Goal: Use online tool/utility: Use online tool/utility

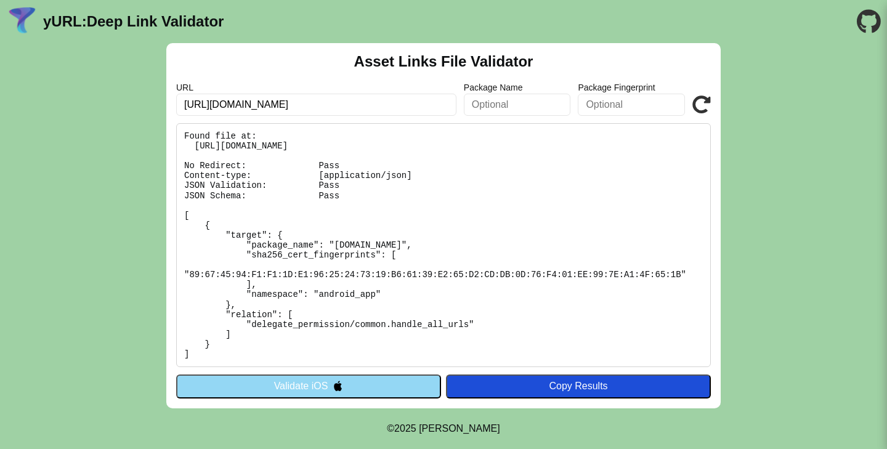
click at [296, 103] on input "[URL][DOMAIN_NAME]" at bounding box center [316, 105] width 280 height 22
click at [296, 103] on input "https://ru.benetton.com/" at bounding box center [316, 105] width 280 height 22
click at [315, 383] on button "Validate iOS" at bounding box center [308, 386] width 265 height 23
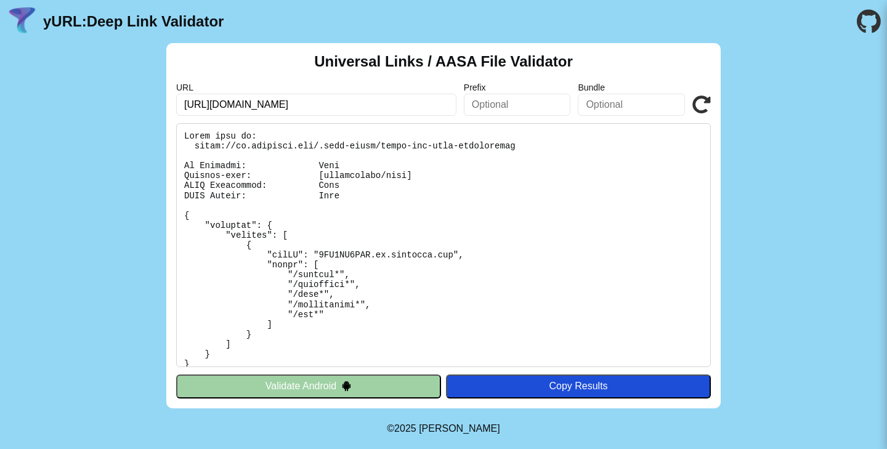
click at [287, 108] on input "[URL][DOMAIN_NAME]" at bounding box center [316, 105] width 280 height 22
click at [287, 108] on input "https://ru.benetton.com/" at bounding box center [316, 105] width 280 height 22
paste input "goldapple.ru"
type input "goldapple.ru"
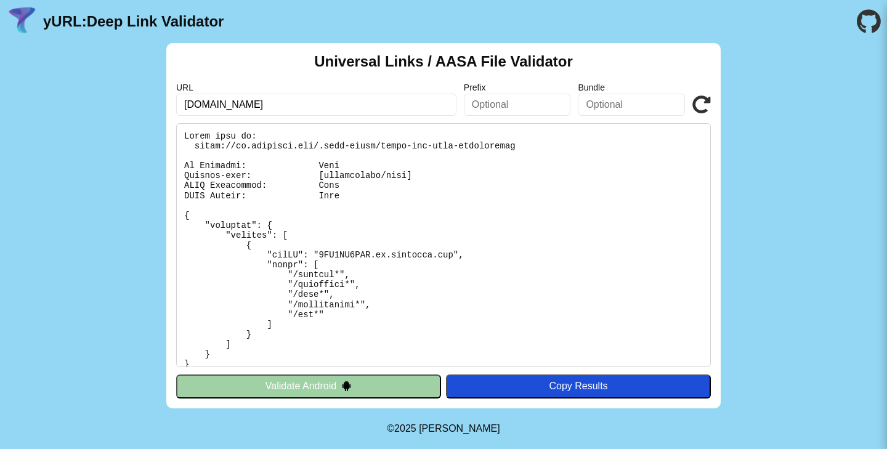
click at [700, 99] on icon at bounding box center [701, 104] width 18 height 18
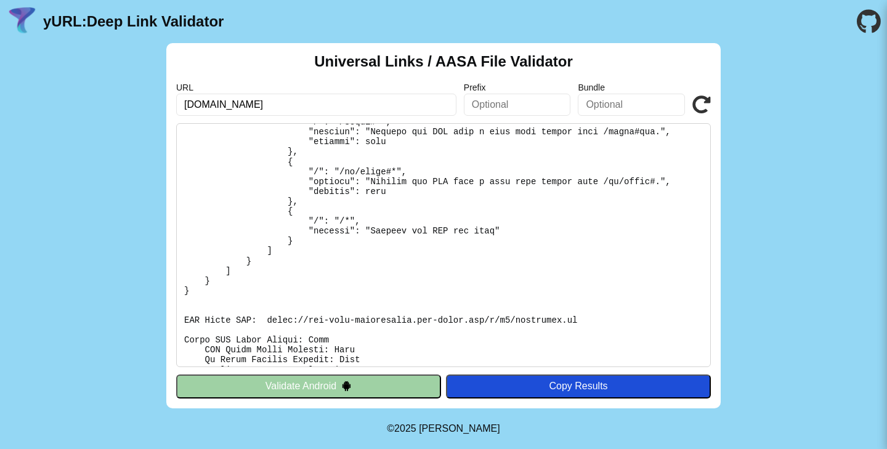
scroll to position [777, 0]
click at [206, 111] on input "[DOMAIN_NAME]" at bounding box center [316, 105] width 280 height 22
type input "elemis.ru"
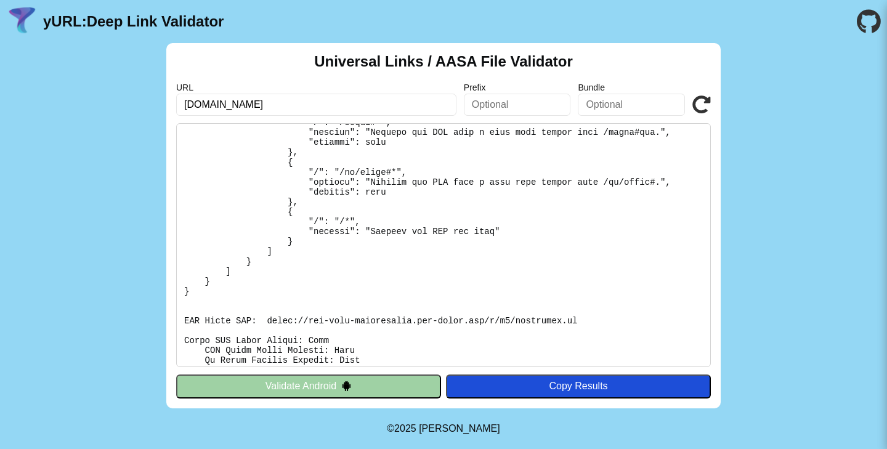
click at [694, 103] on icon at bounding box center [701, 104] width 18 height 18
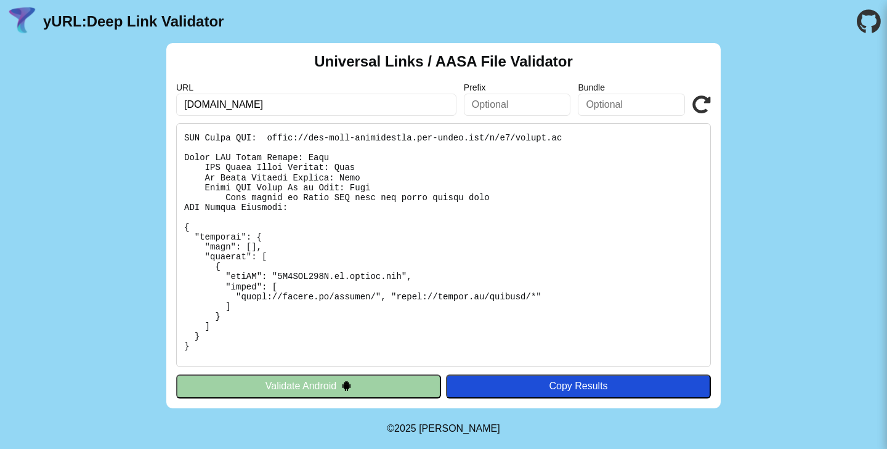
scroll to position [228, 0]
click at [702, 103] on icon at bounding box center [701, 104] width 18 height 18
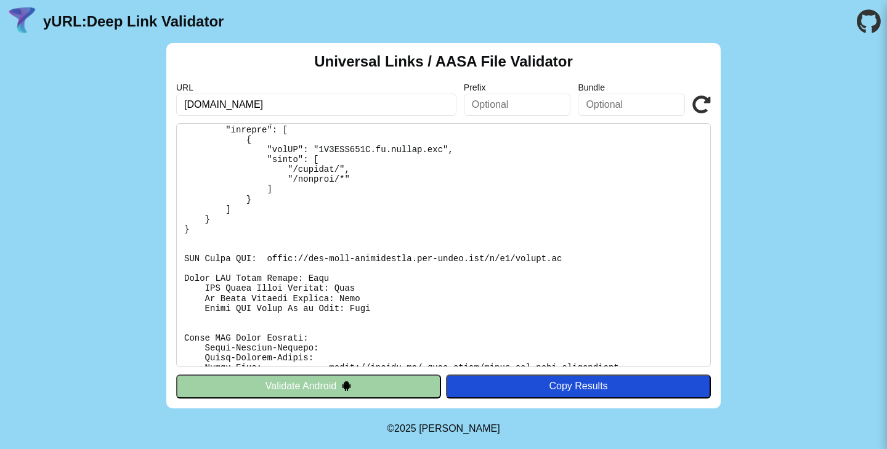
scroll to position [218, 0]
